Goal: Navigation & Orientation: Find specific page/section

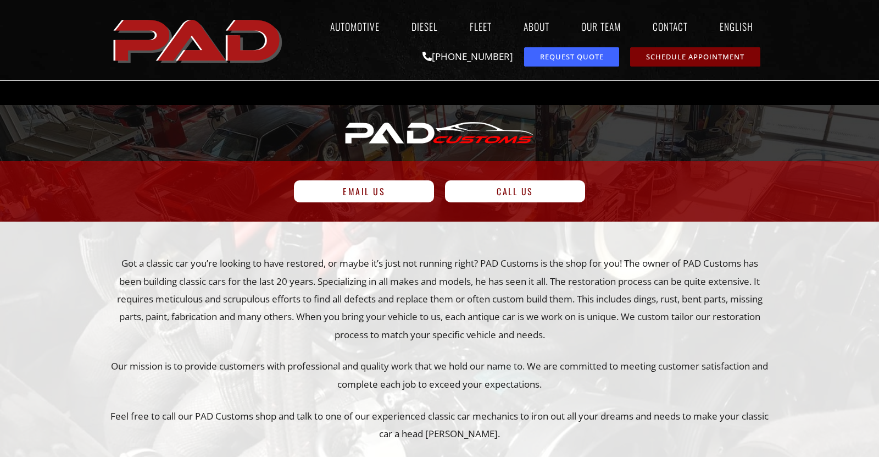
scroll to position [1288, 0]
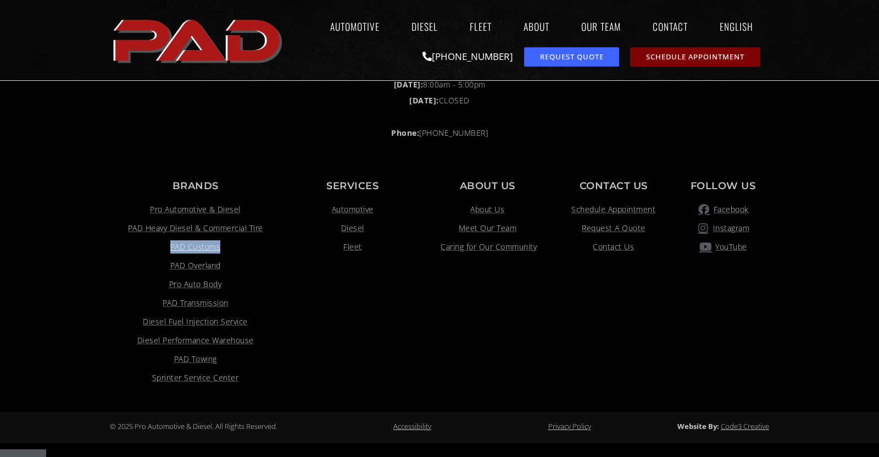
click at [259, 118] on div "Footer [STREET_ADDRESS] Scappoose, OR 97056 [DATE] - [DATE]: 8:00am - 6:00pm [D…" at bounding box center [440, 45] width 660 height 206
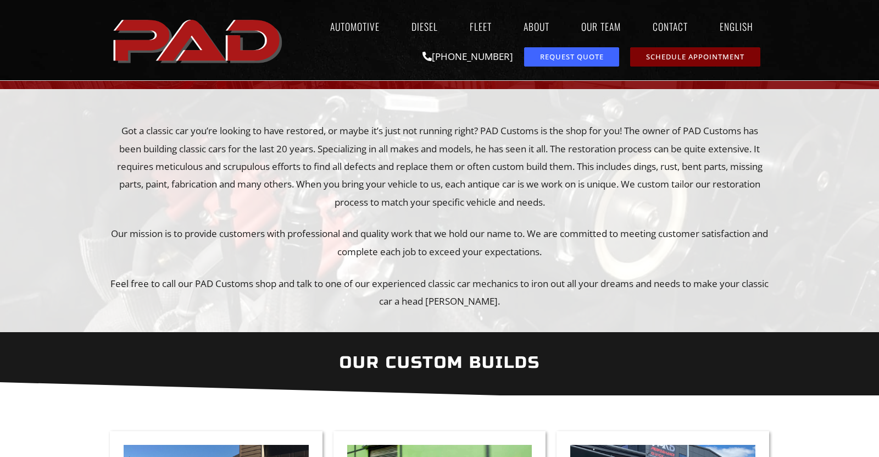
scroll to position [0, 0]
